Goal: Find specific page/section: Find specific page/section

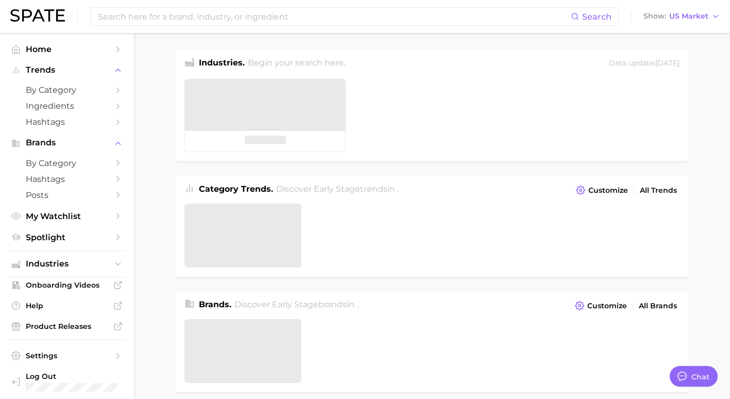
type textarea "x"
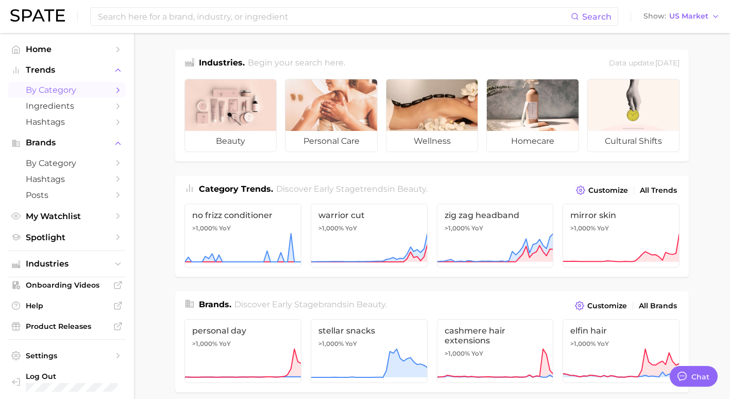
click at [85, 95] on span "by Category" at bounding box center [67, 90] width 82 height 10
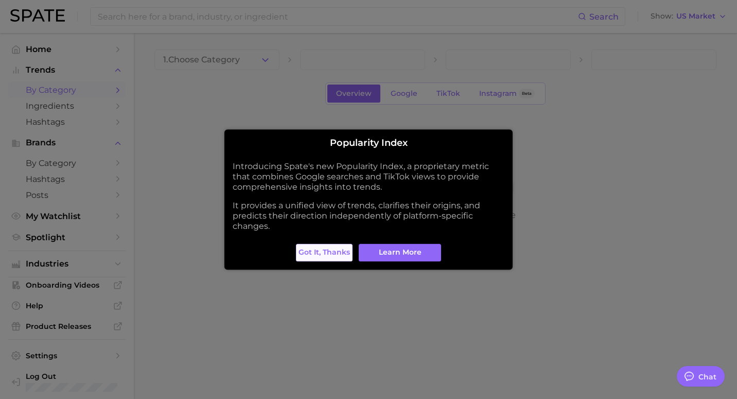
click at [343, 254] on span "Got it, thanks" at bounding box center [324, 252] width 51 height 9
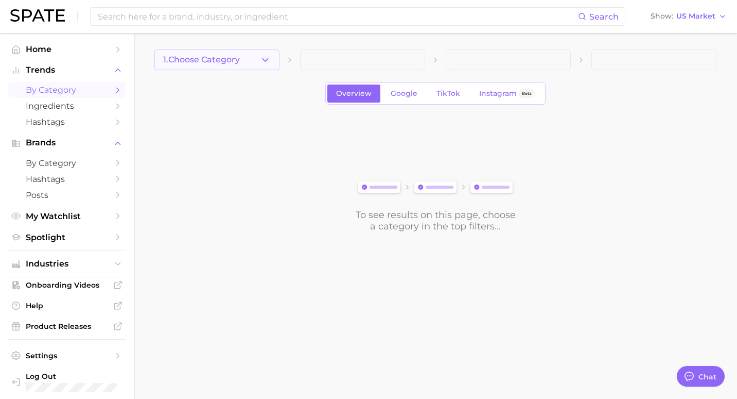
click at [247, 63] on button "1. Choose Category" at bounding box center [216, 59] width 125 height 21
